Goal: Task Accomplishment & Management: Manage account settings

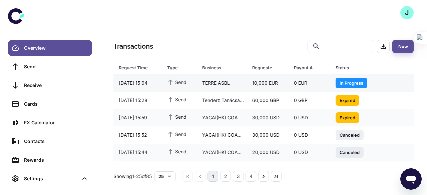
click at [217, 81] on div "TERRE ASBL" at bounding box center [222, 83] width 50 height 13
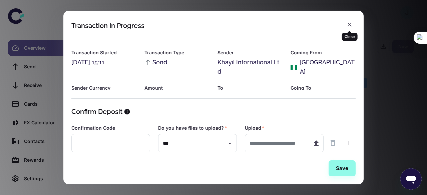
click at [350, 26] on icon "button" at bounding box center [350, 25] width 4 height 4
